Goal: Transaction & Acquisition: Purchase product/service

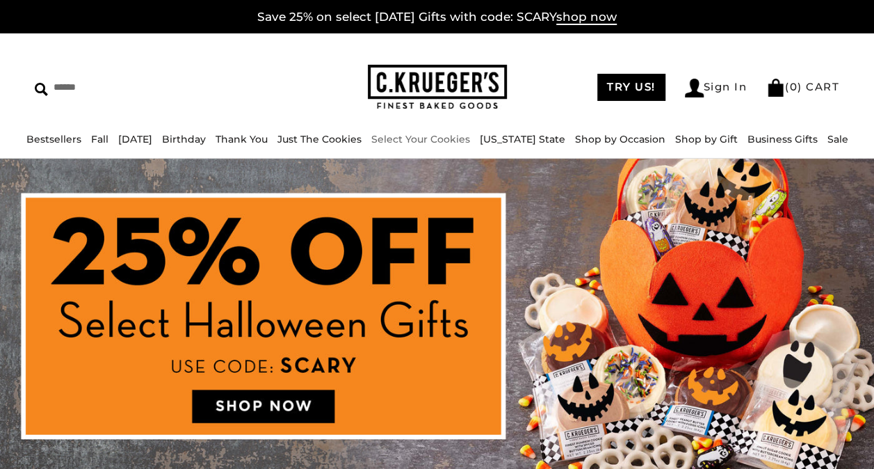
click at [435, 144] on link "Select Your Cookies" at bounding box center [420, 139] width 99 height 13
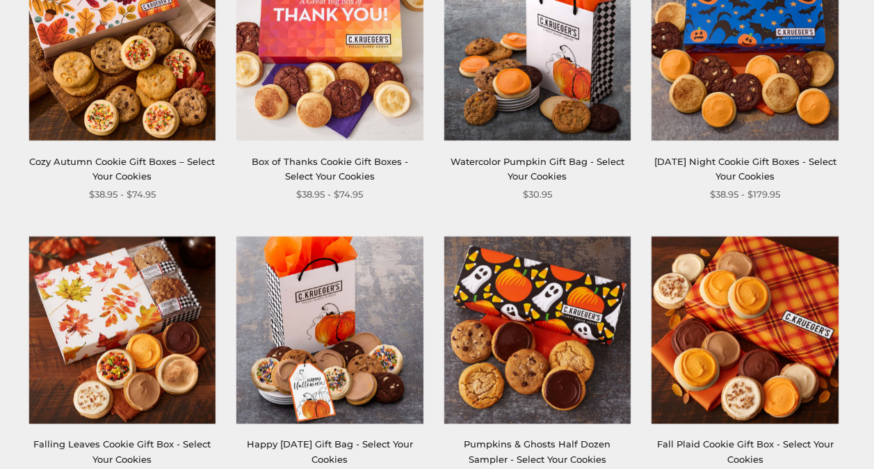
scroll to position [380, 0]
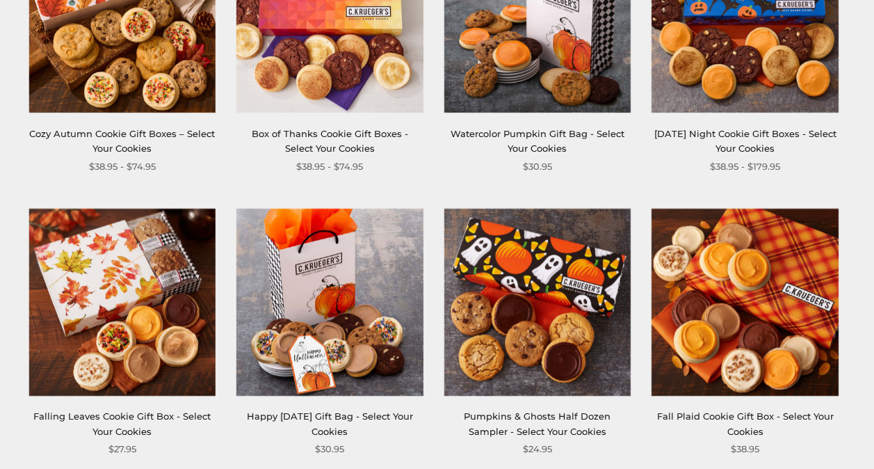
click at [735, 417] on link "Fall Plaid Cookie Gift Box - Select Your Cookies" at bounding box center [744, 423] width 177 height 26
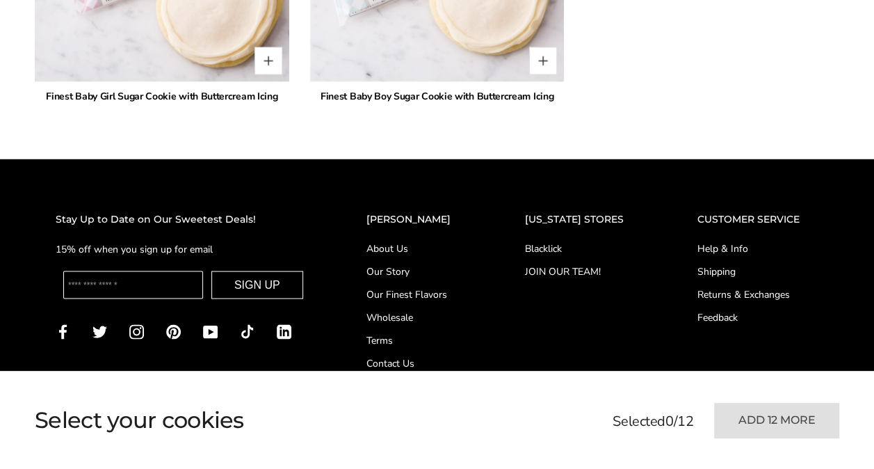
scroll to position [3840, 0]
